Goal: Task Accomplishment & Management: Manage account settings

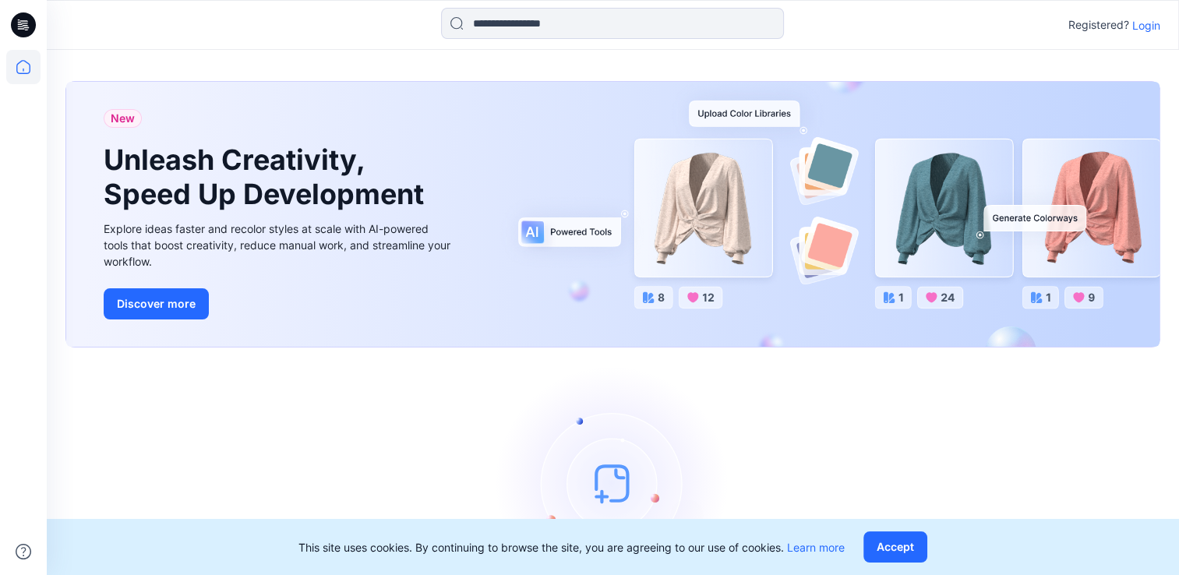
click at [1150, 19] on p "Login" at bounding box center [1146, 25] width 28 height 16
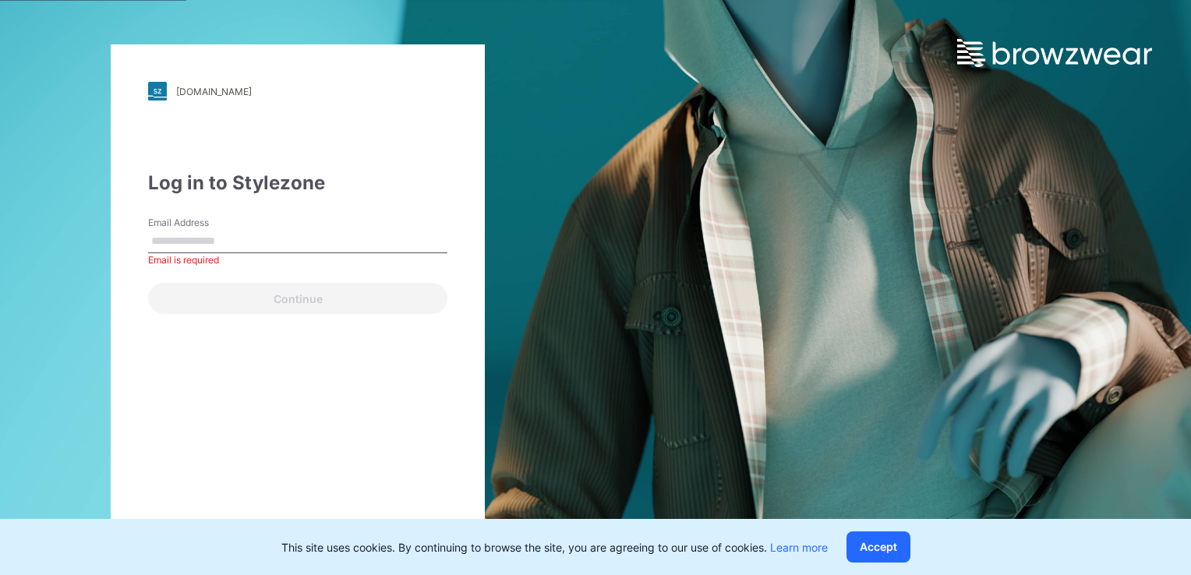
click at [197, 237] on input "Email Address" at bounding box center [297, 241] width 299 height 23
type input "**********"
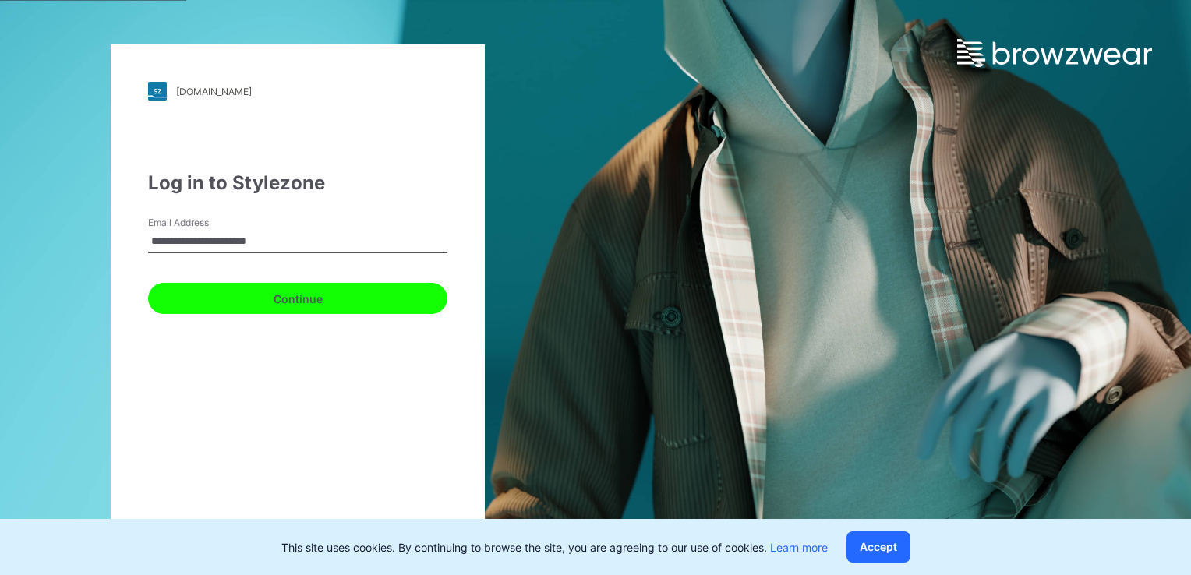
click at [294, 300] on button "Continue" at bounding box center [297, 298] width 299 height 31
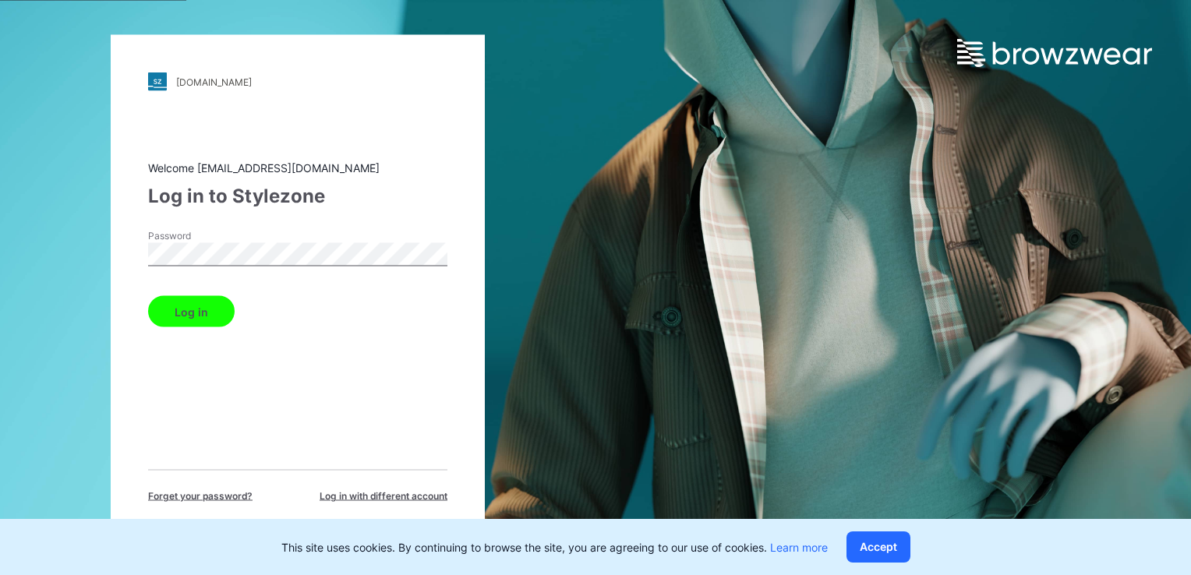
click at [188, 316] on button "Log in" at bounding box center [191, 311] width 87 height 31
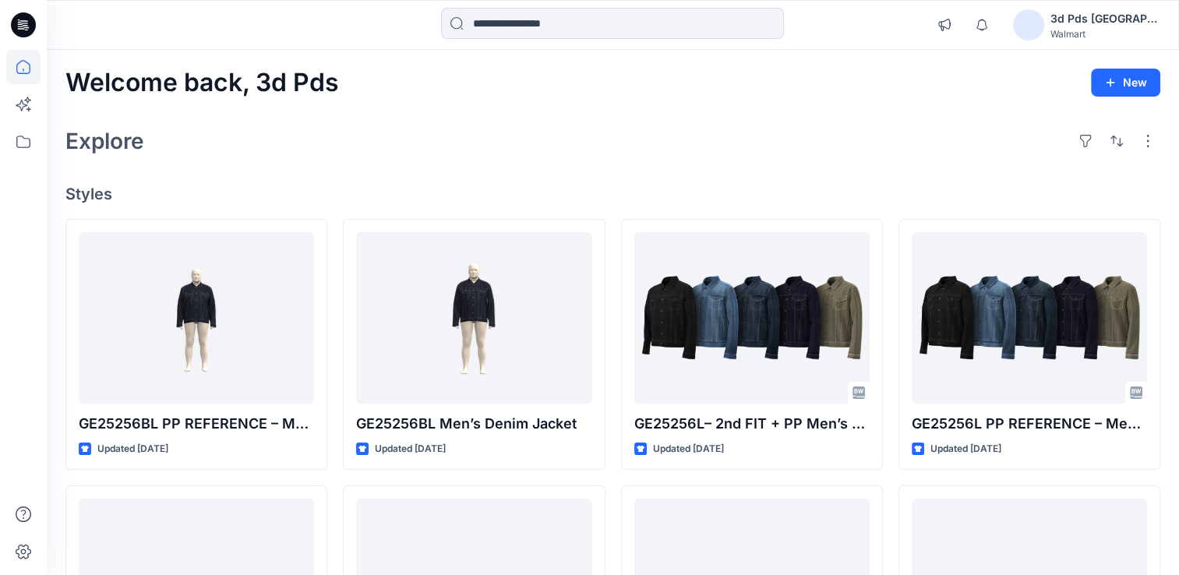
click at [1112, 20] on div "3d Pds Far East" at bounding box center [1105, 18] width 109 height 19
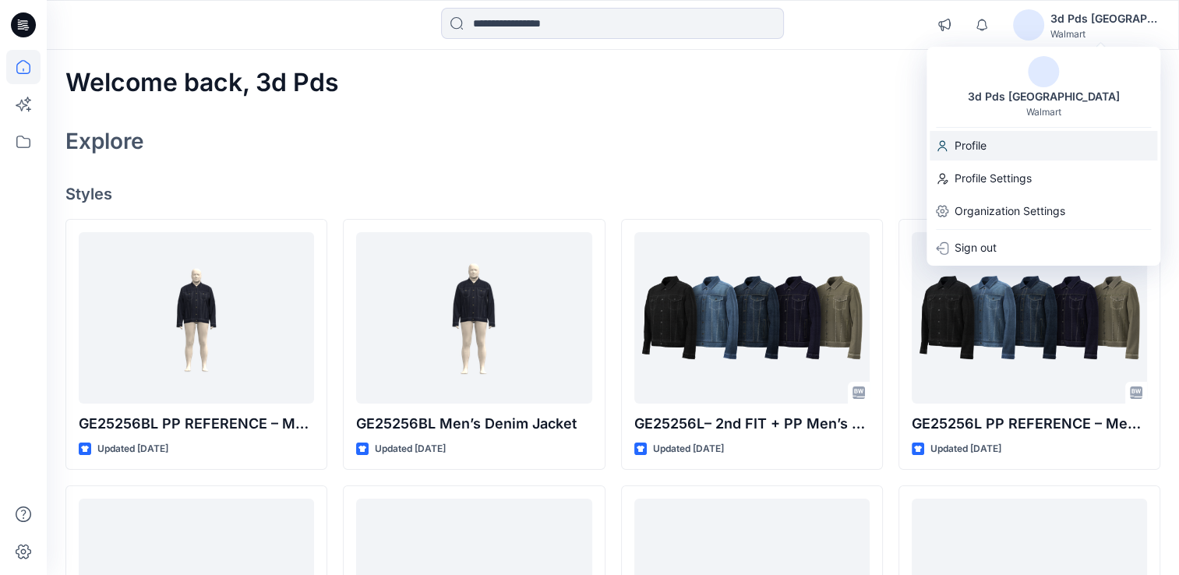
click at [1001, 145] on div "Profile" at bounding box center [1044, 146] width 228 height 30
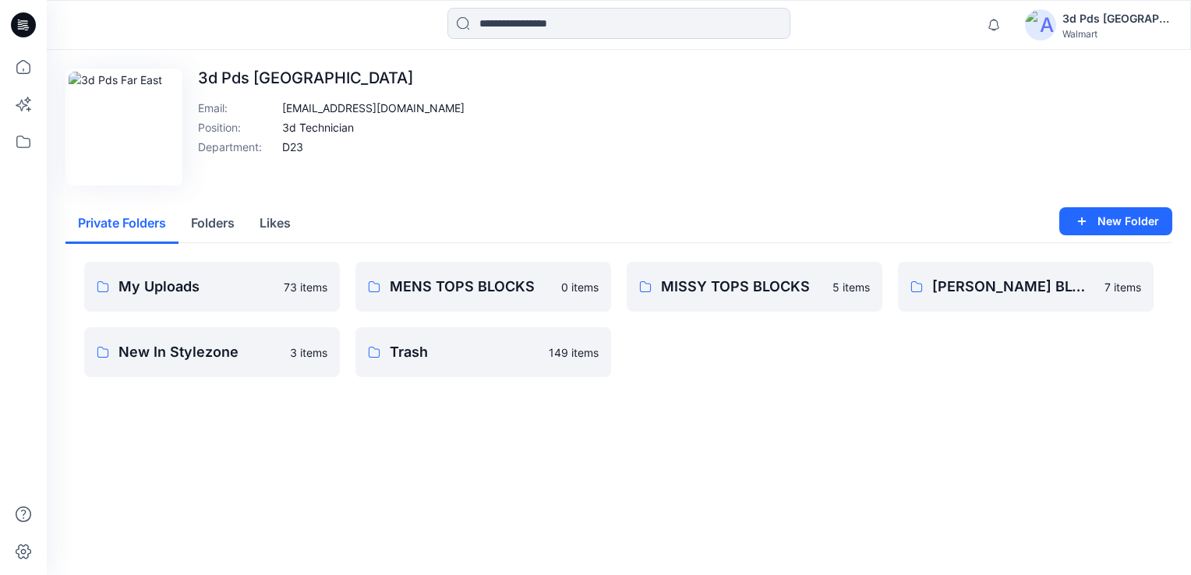
click at [115, 225] on button "Private Folders" at bounding box center [121, 224] width 113 height 40
click at [171, 285] on p "My Uploads" at bounding box center [196, 287] width 156 height 22
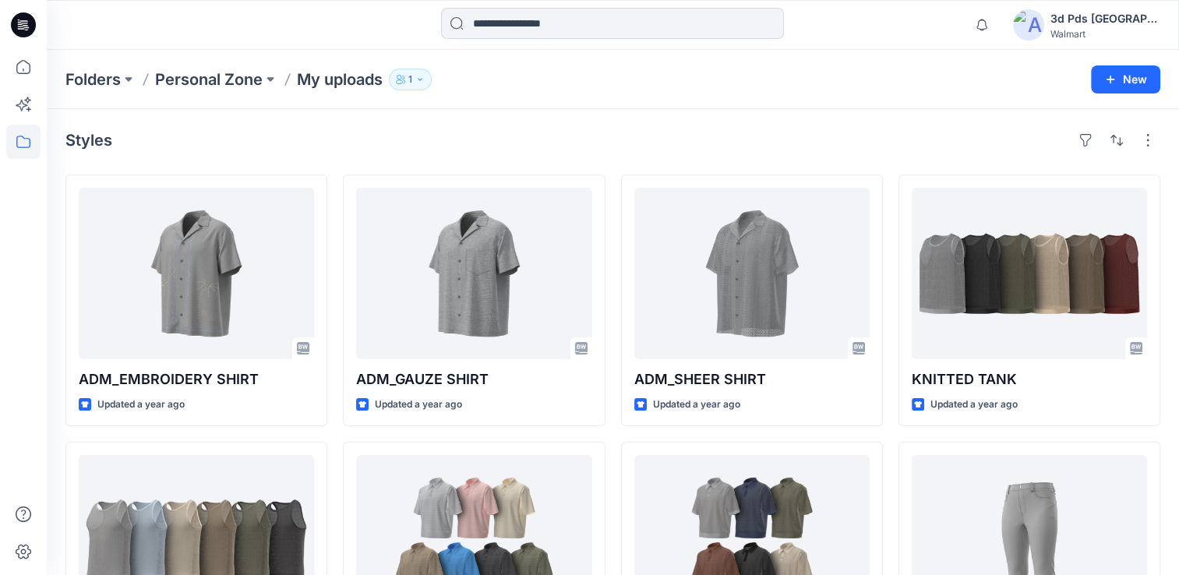
click at [1177, 473] on div "Styles ADM_EMBROIDERY SHIRT Updated a year ago OPEN MESH TANK Updated a year ag…" at bounding box center [613, 572] width 1132 height 926
click at [424, 84] on button "1" at bounding box center [410, 80] width 43 height 22
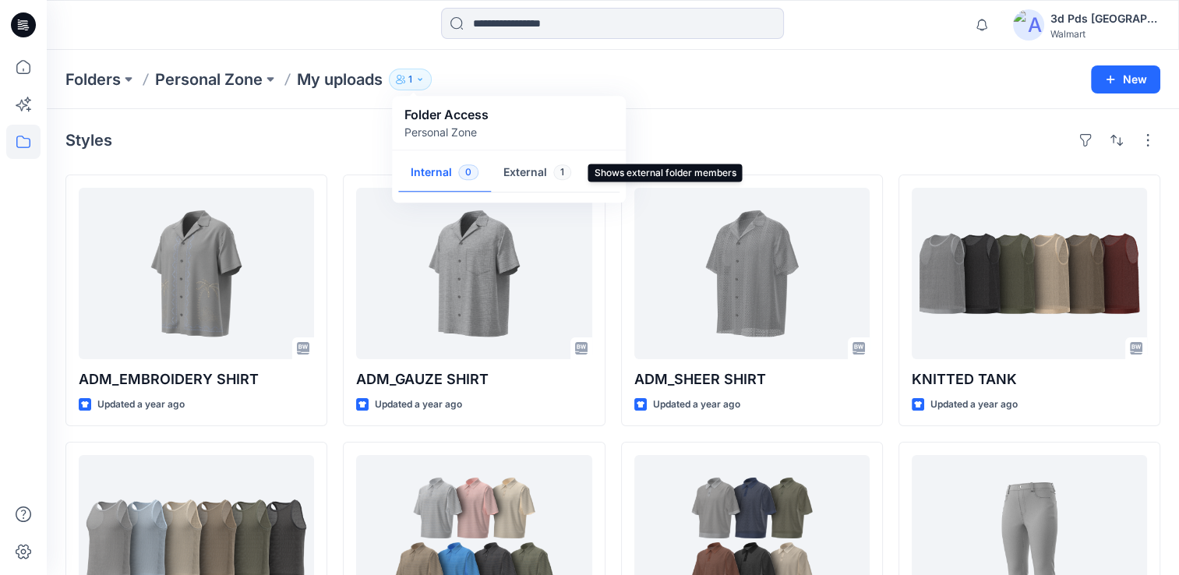
click at [520, 176] on button "External 1" at bounding box center [537, 174] width 93 height 40
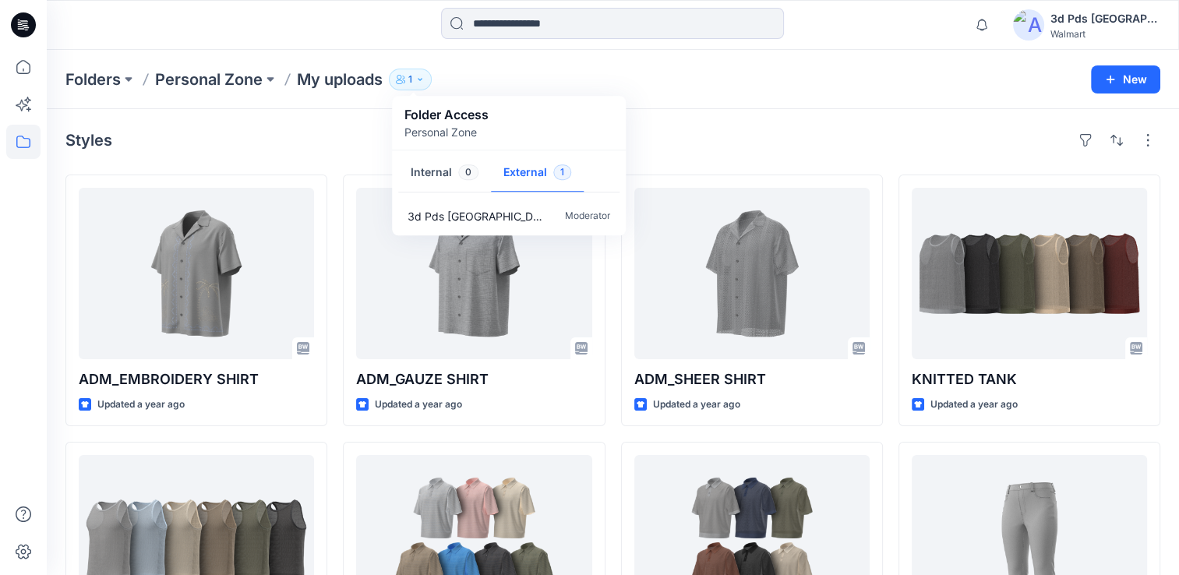
click at [793, 120] on div "Styles ADM_EMBROIDERY SHIRT Updated a year ago OPEN MESH TANK Updated a year ag…" at bounding box center [613, 572] width 1132 height 926
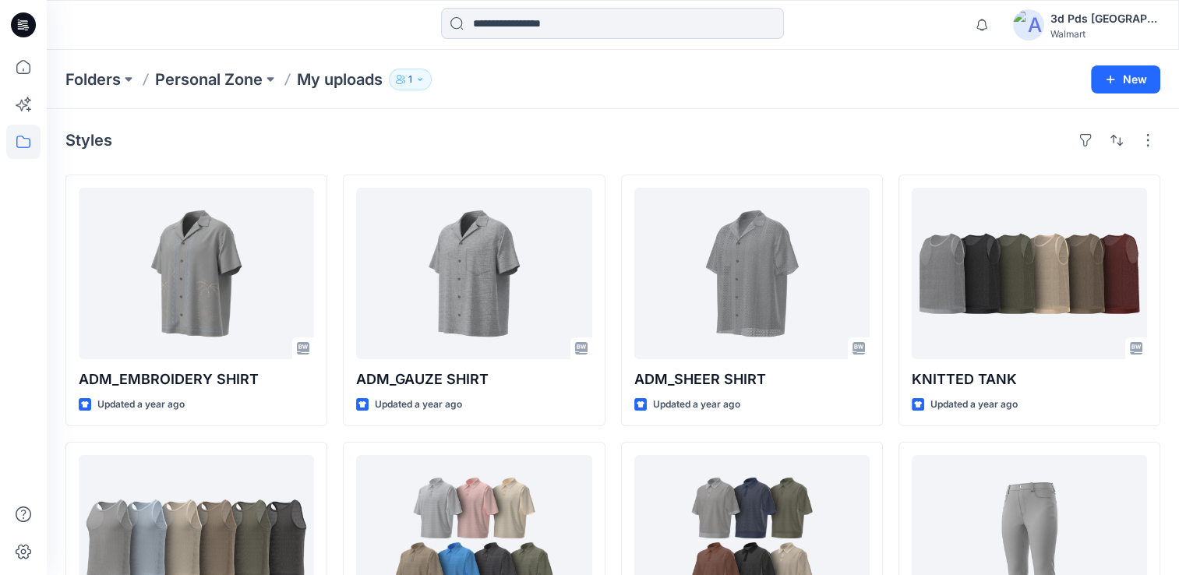
click at [1110, 15] on div "3d Pds Far East" at bounding box center [1105, 18] width 109 height 19
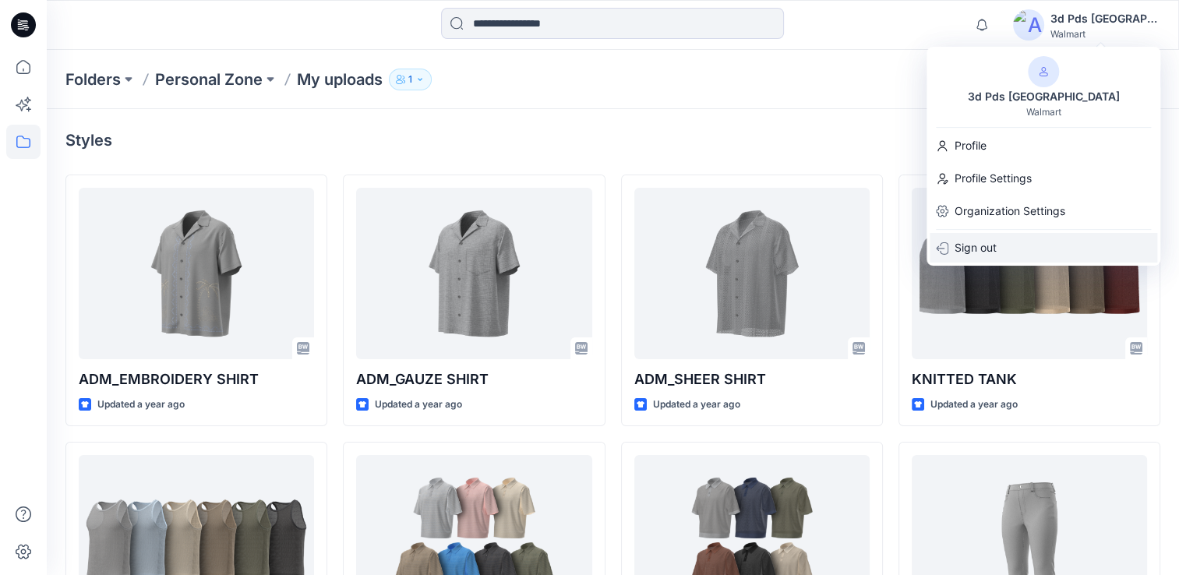
click at [1015, 241] on div "Sign out" at bounding box center [1044, 248] width 228 height 30
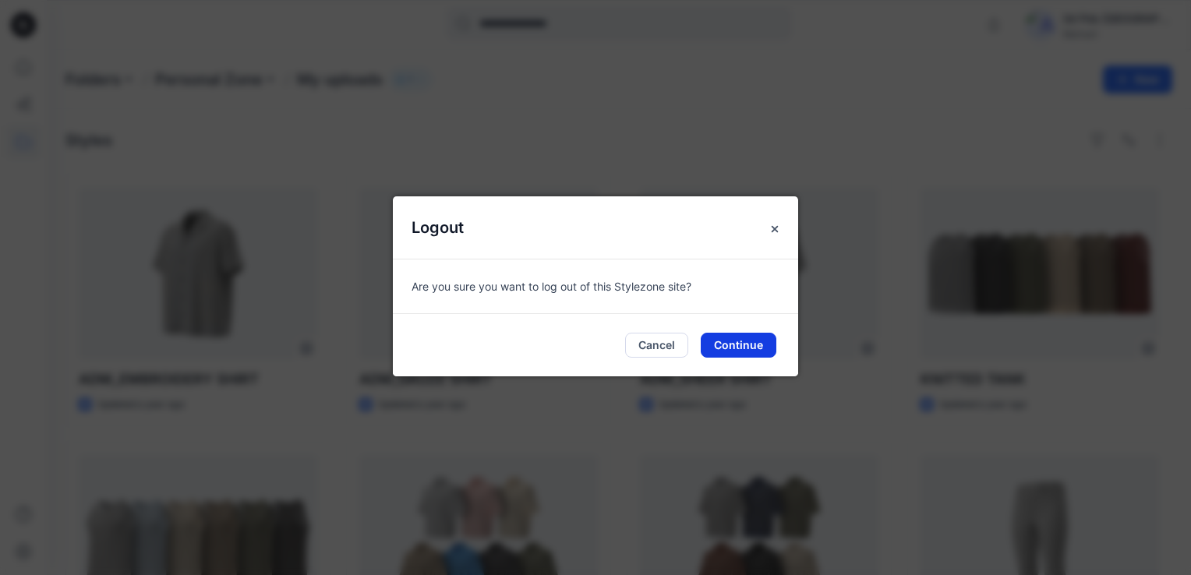
click at [721, 342] on button "Continue" at bounding box center [739, 345] width 76 height 25
